Goal: Contribute content

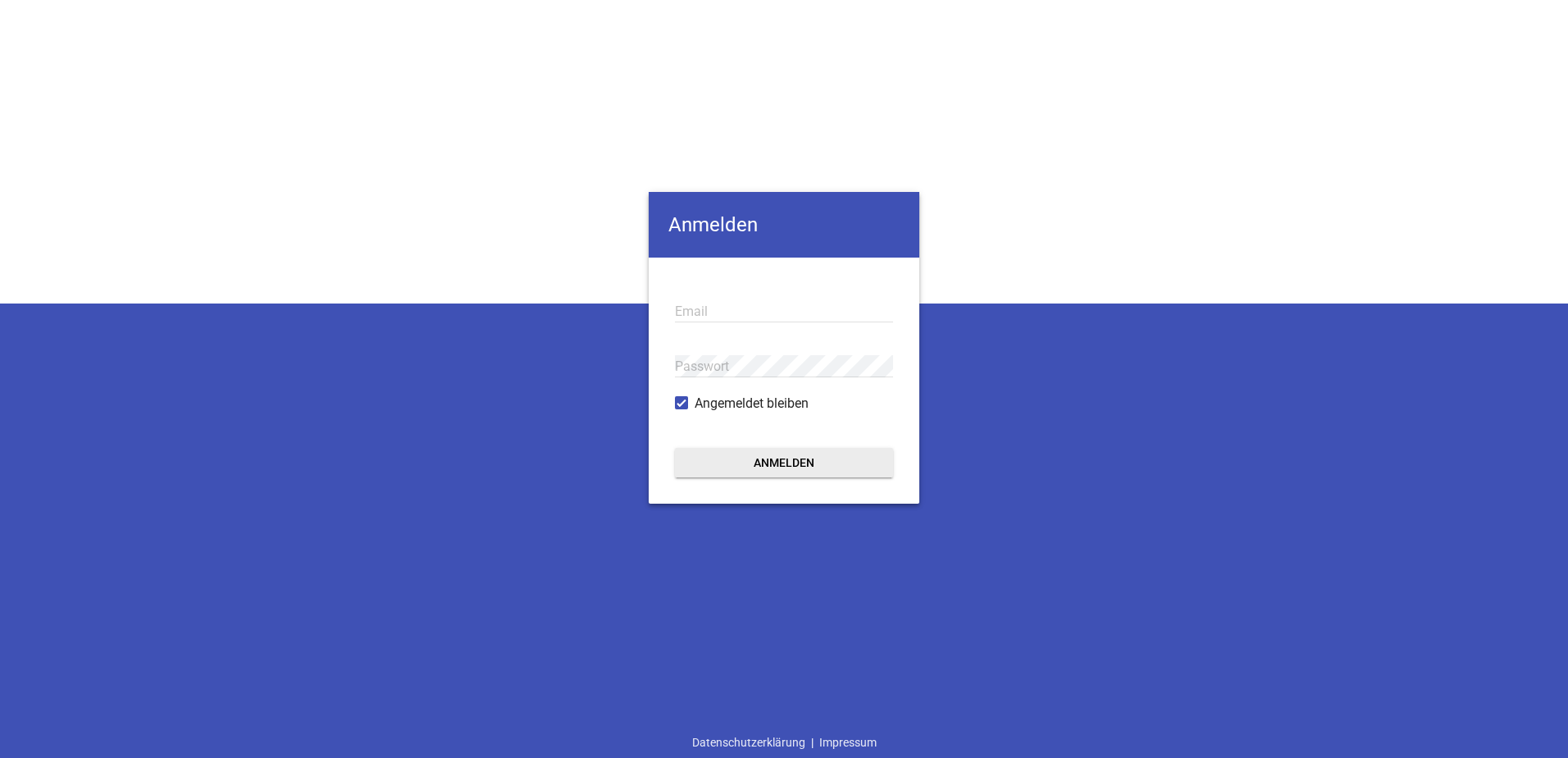
type input "[EMAIL_ADDRESS][DOMAIN_NAME]"
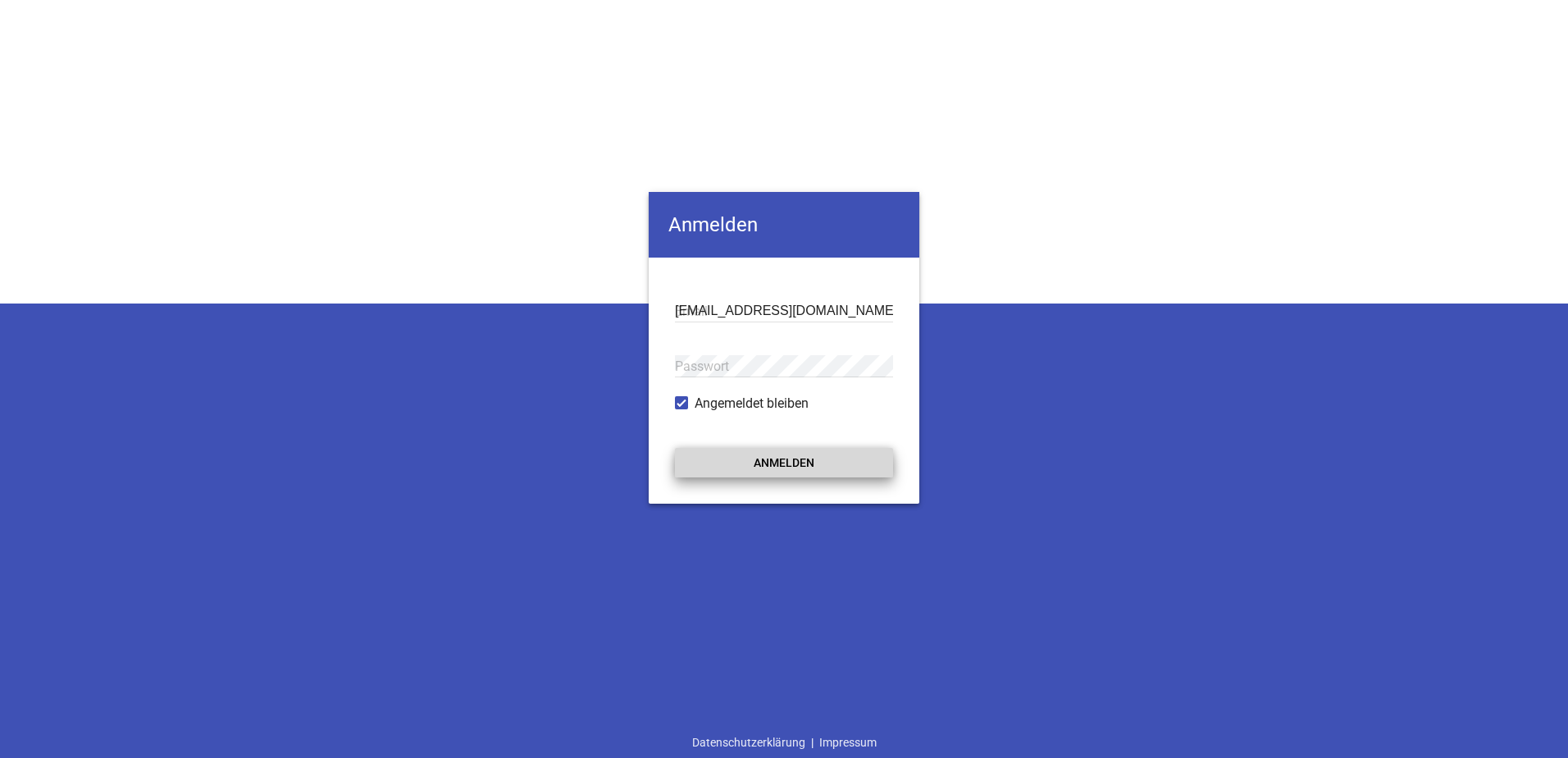
click at [804, 464] on button "Anmelden" at bounding box center [784, 462] width 218 height 30
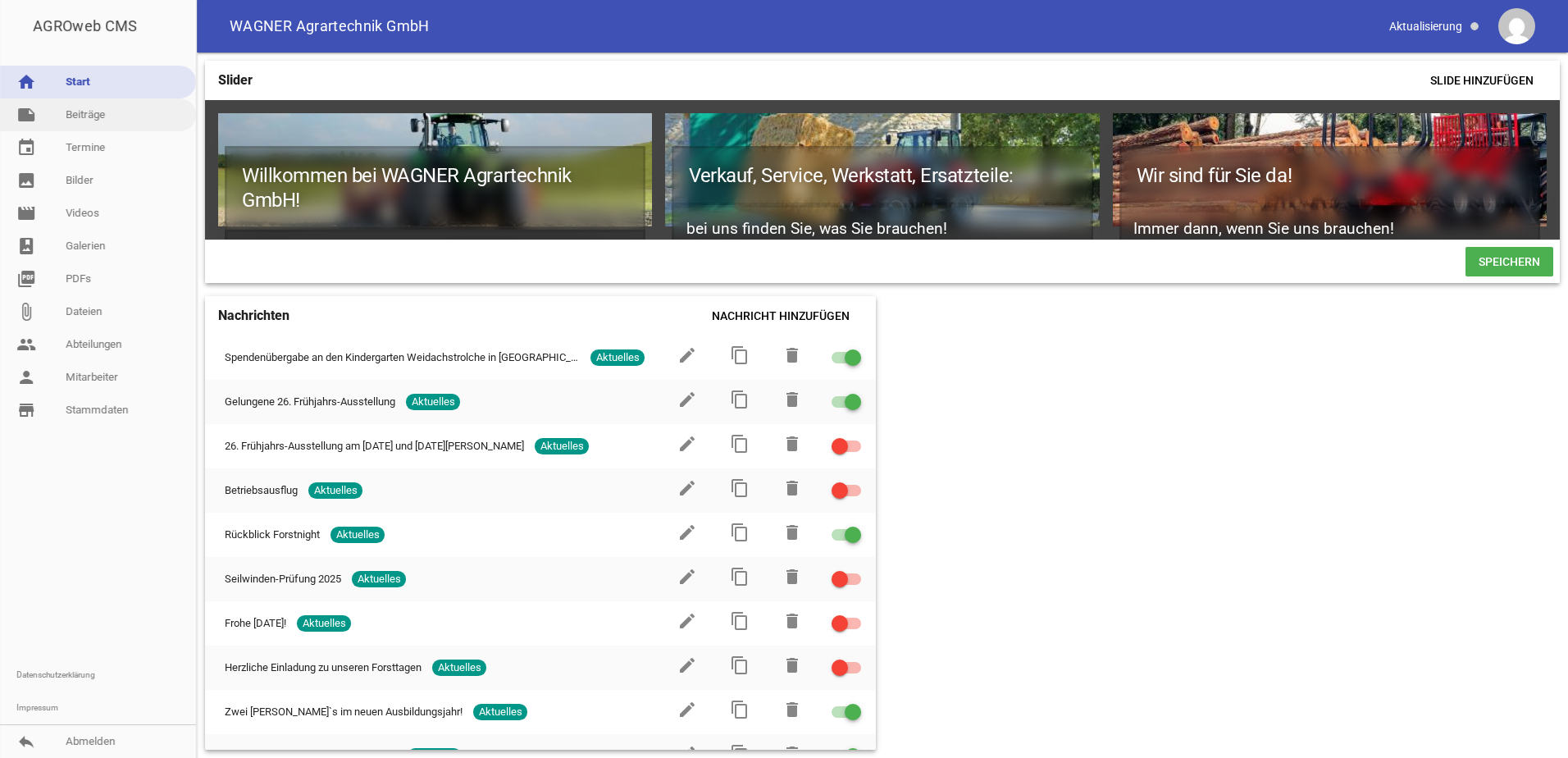
click at [104, 98] on link "note Beiträge" at bounding box center [98, 114] width 196 height 33
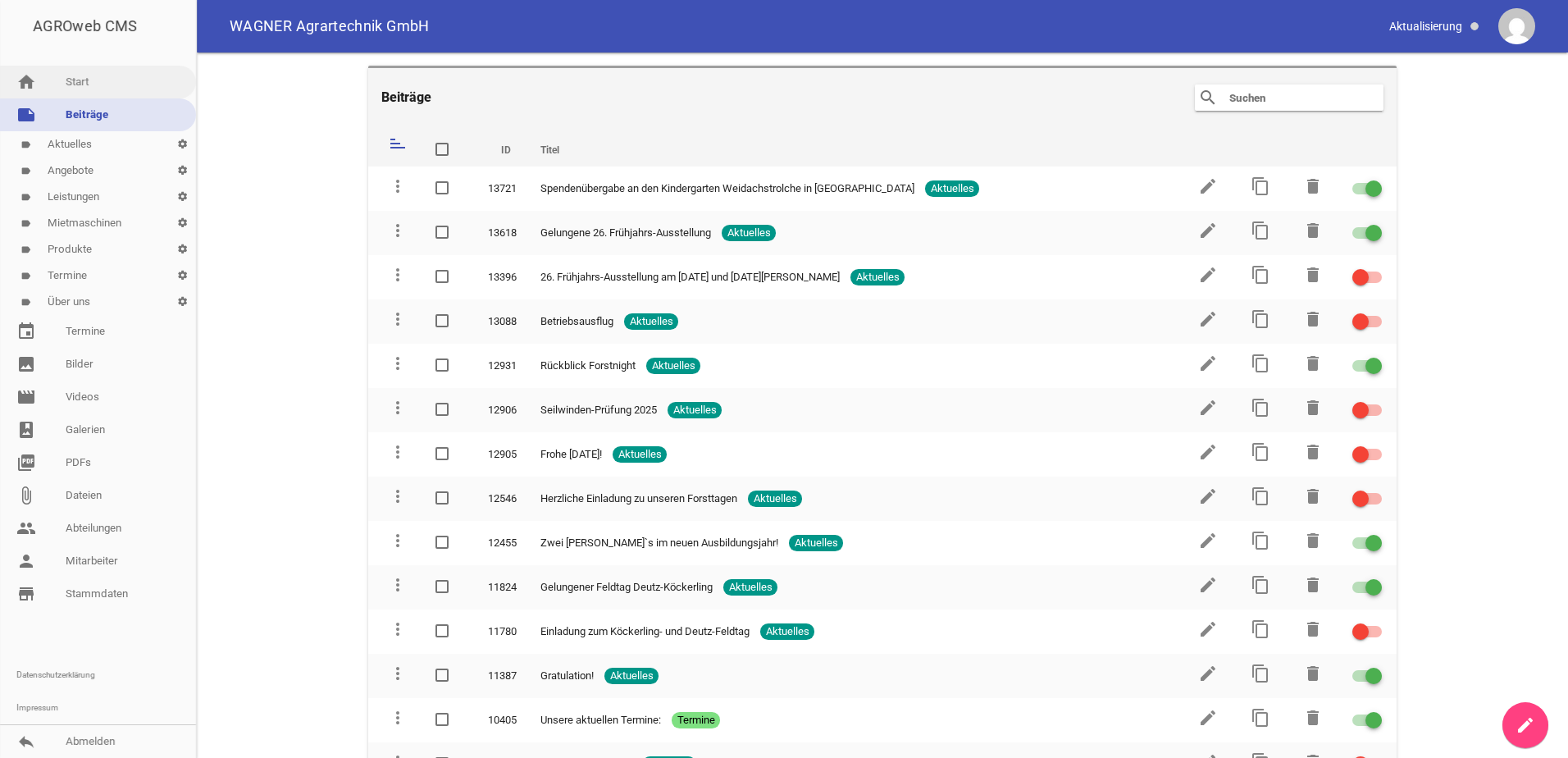
click at [101, 92] on link "home Start" at bounding box center [98, 81] width 196 height 33
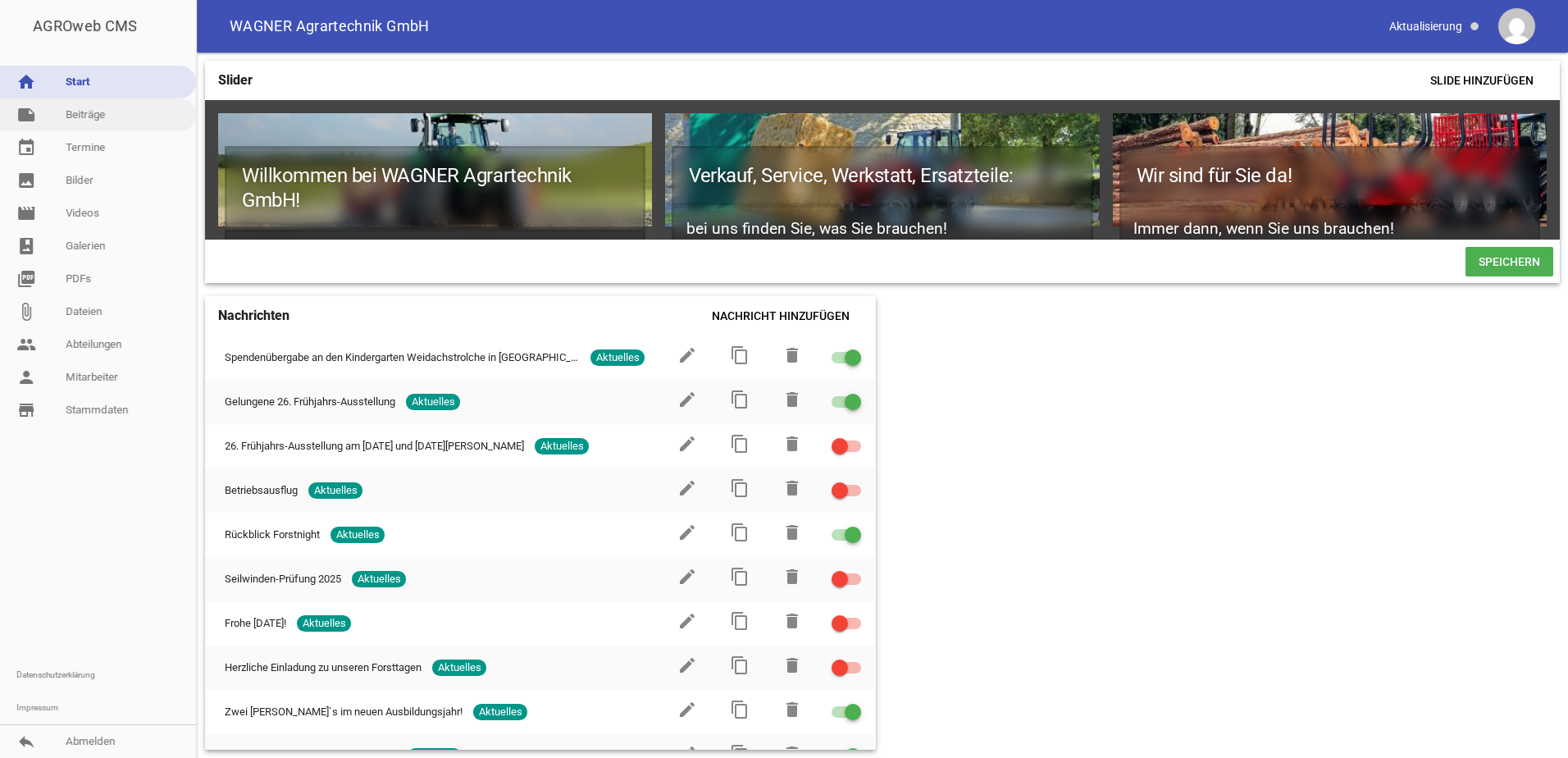
click at [104, 113] on link "note Beiträge" at bounding box center [98, 114] width 196 height 33
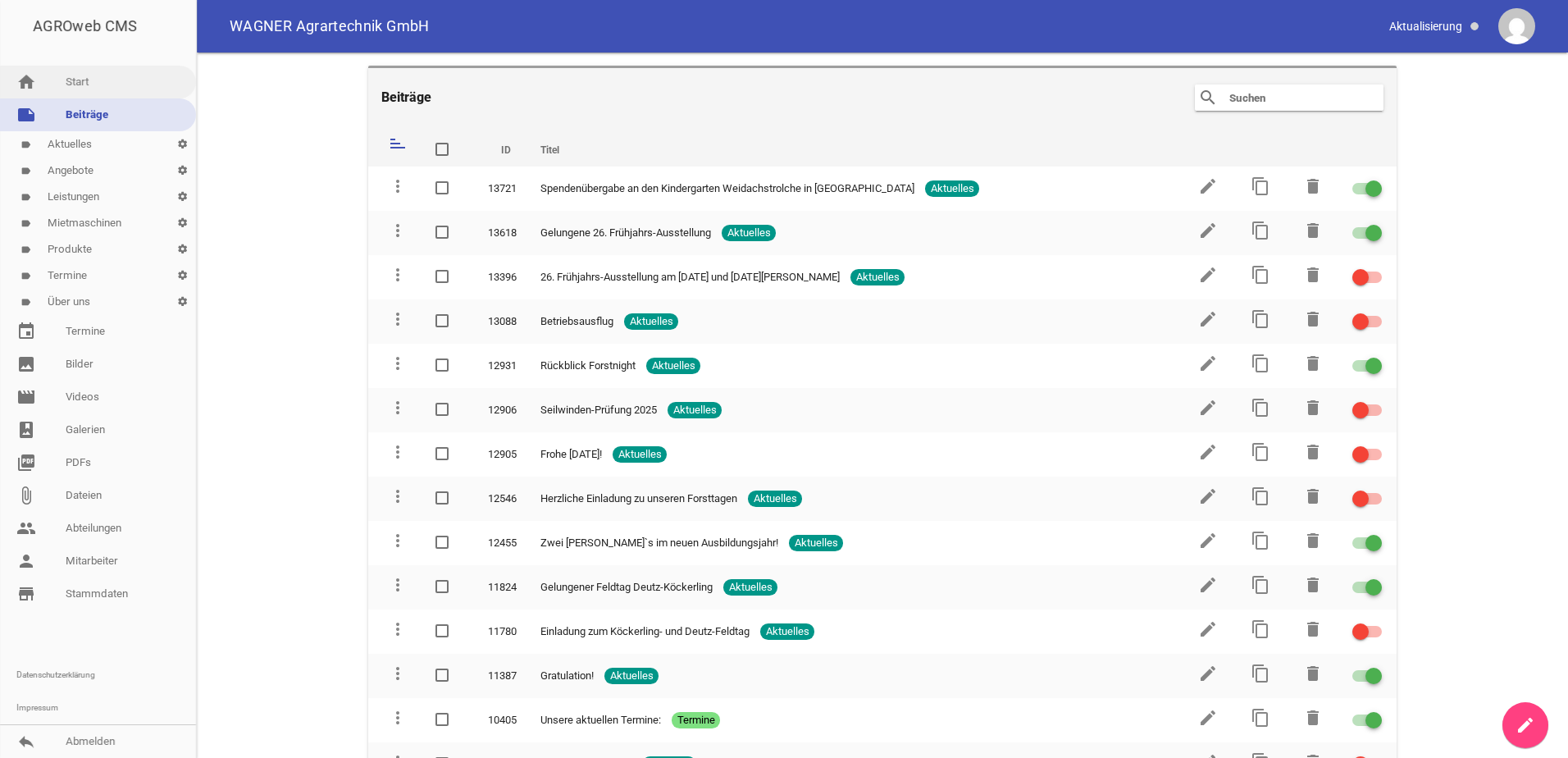
click at [140, 77] on link "home Start" at bounding box center [98, 81] width 196 height 33
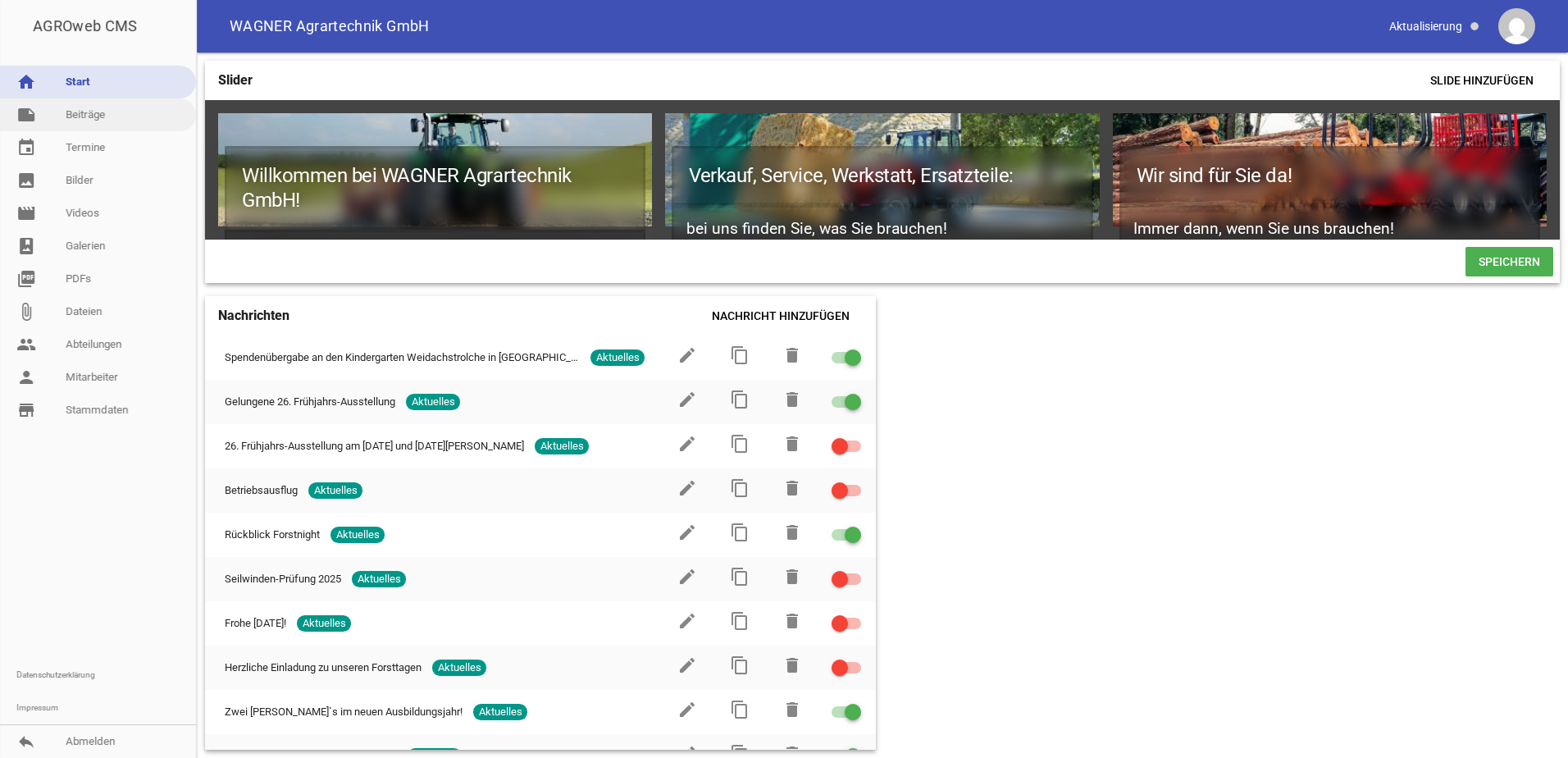
click at [89, 120] on link "note Beiträge" at bounding box center [98, 114] width 196 height 33
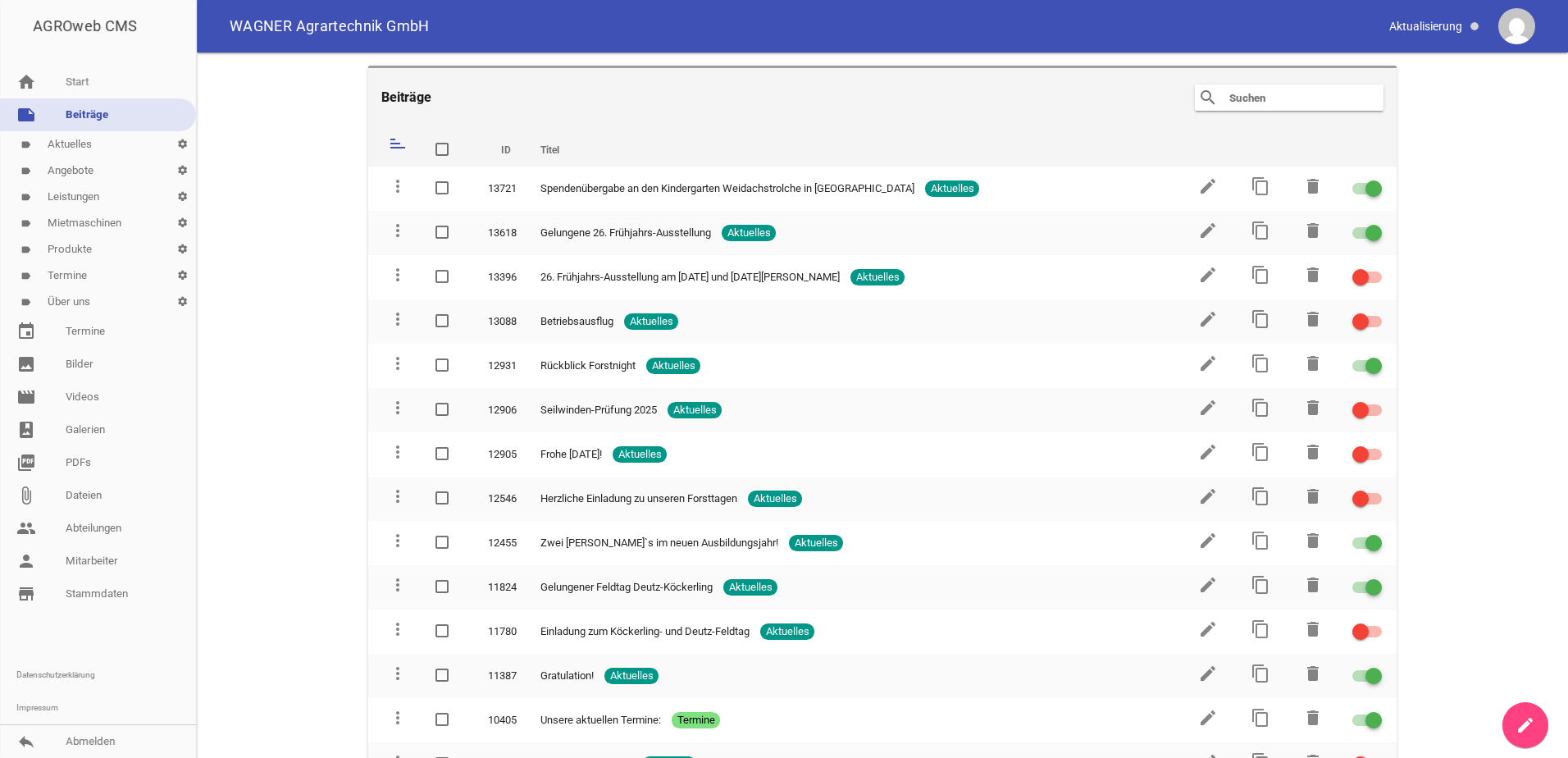
click at [1540, 714] on link "create" at bounding box center [1526, 725] width 46 height 46
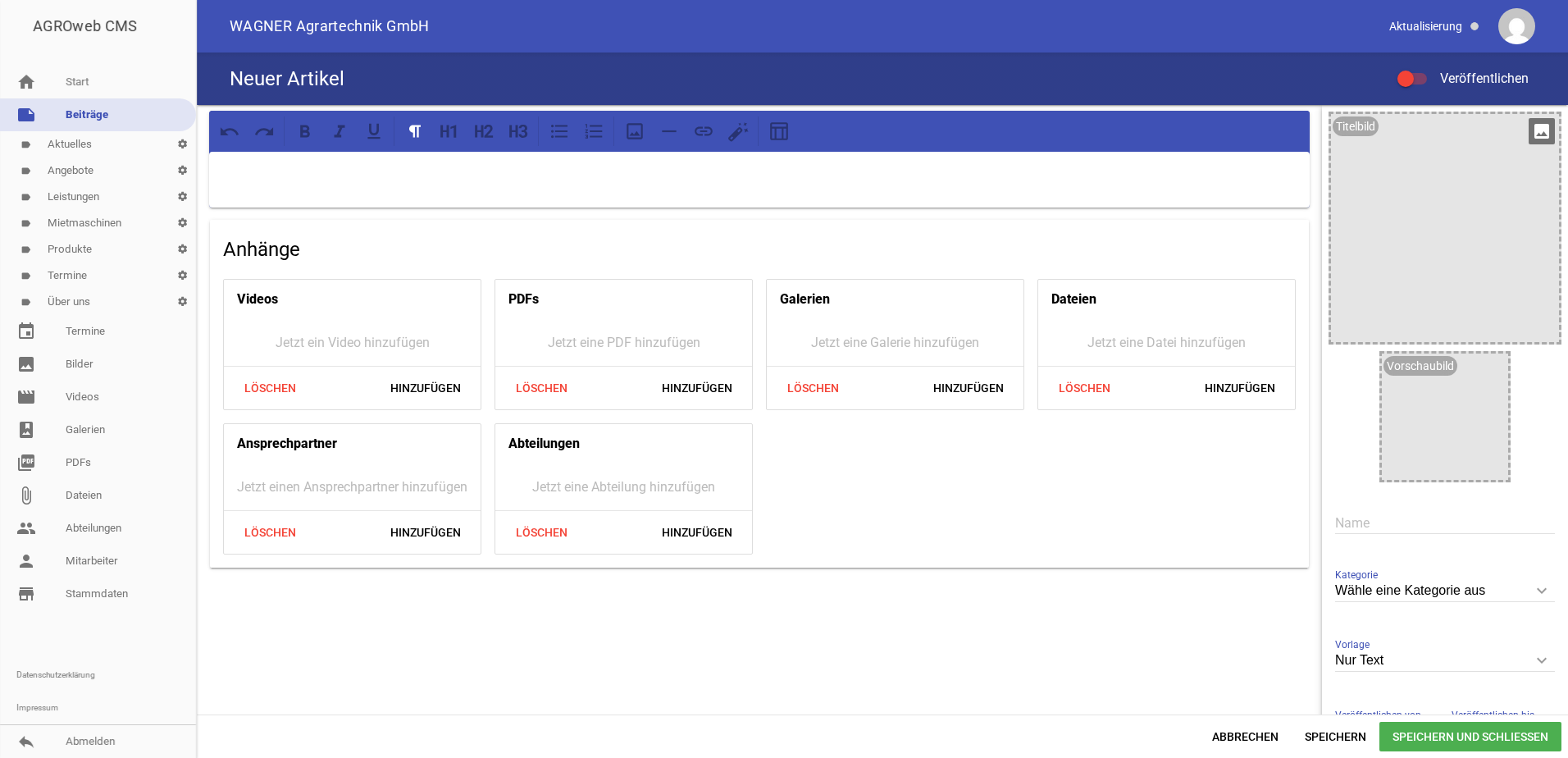
click at [1394, 273] on div at bounding box center [1445, 227] width 228 height 228
click at [1529, 128] on icon "image" at bounding box center [1542, 131] width 26 height 26
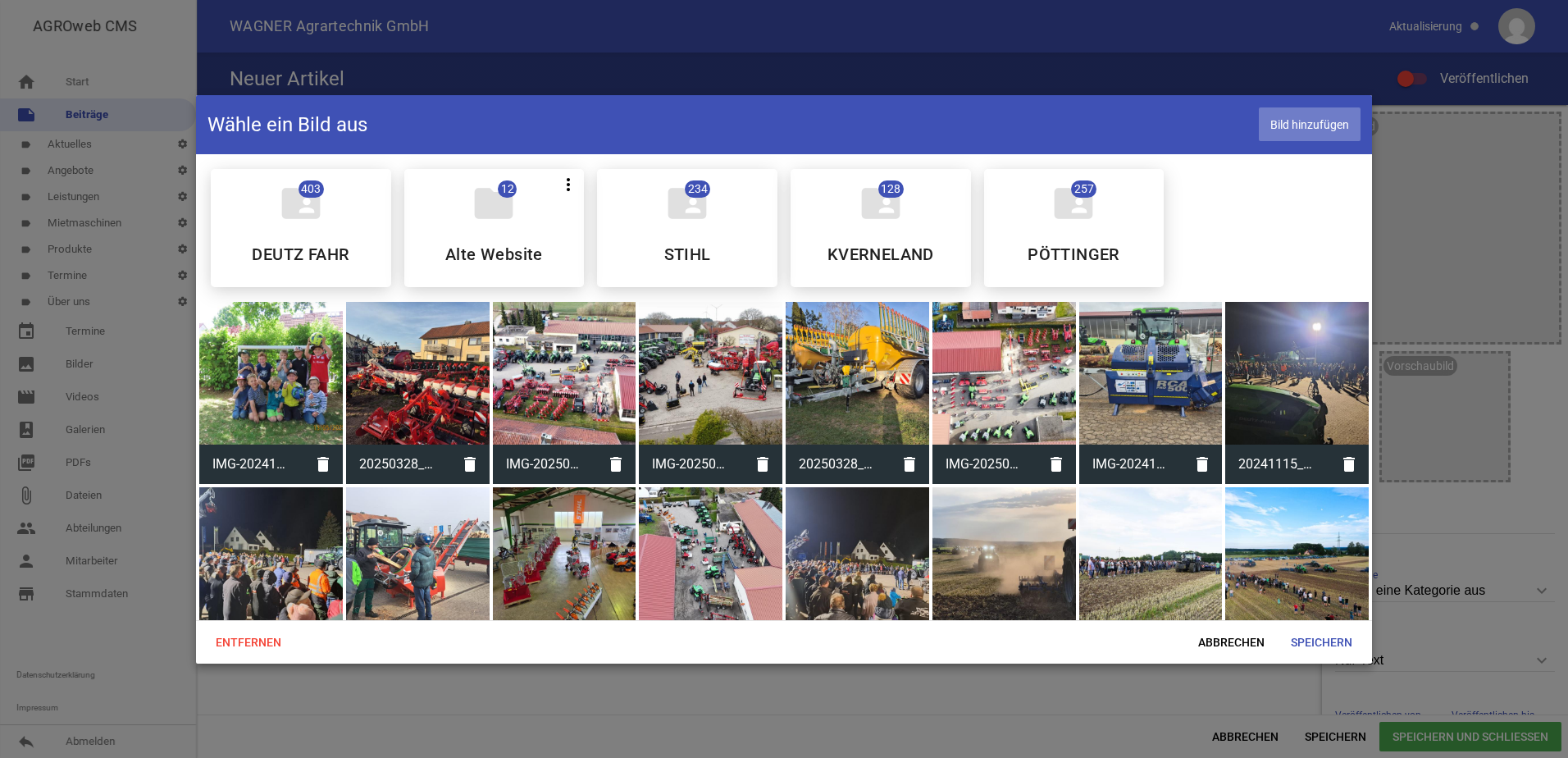
click at [1338, 138] on span "Bild hinzufügen" at bounding box center [1310, 125] width 102 height 34
click at [1231, 642] on span "Abbrechen" at bounding box center [1231, 642] width 92 height 30
